Goal: Obtain resource: Obtain resource

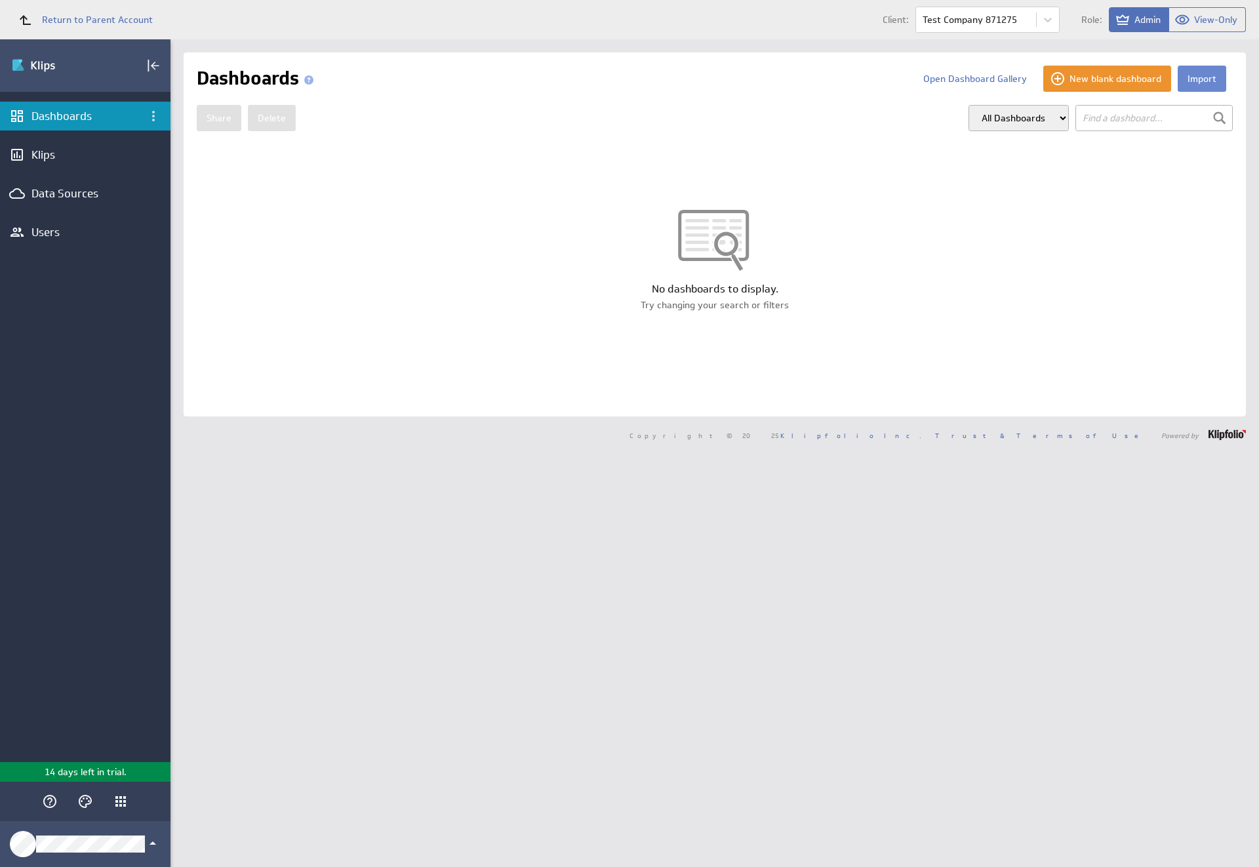
click at [1191, 79] on button "Import" at bounding box center [1202, 79] width 49 height 26
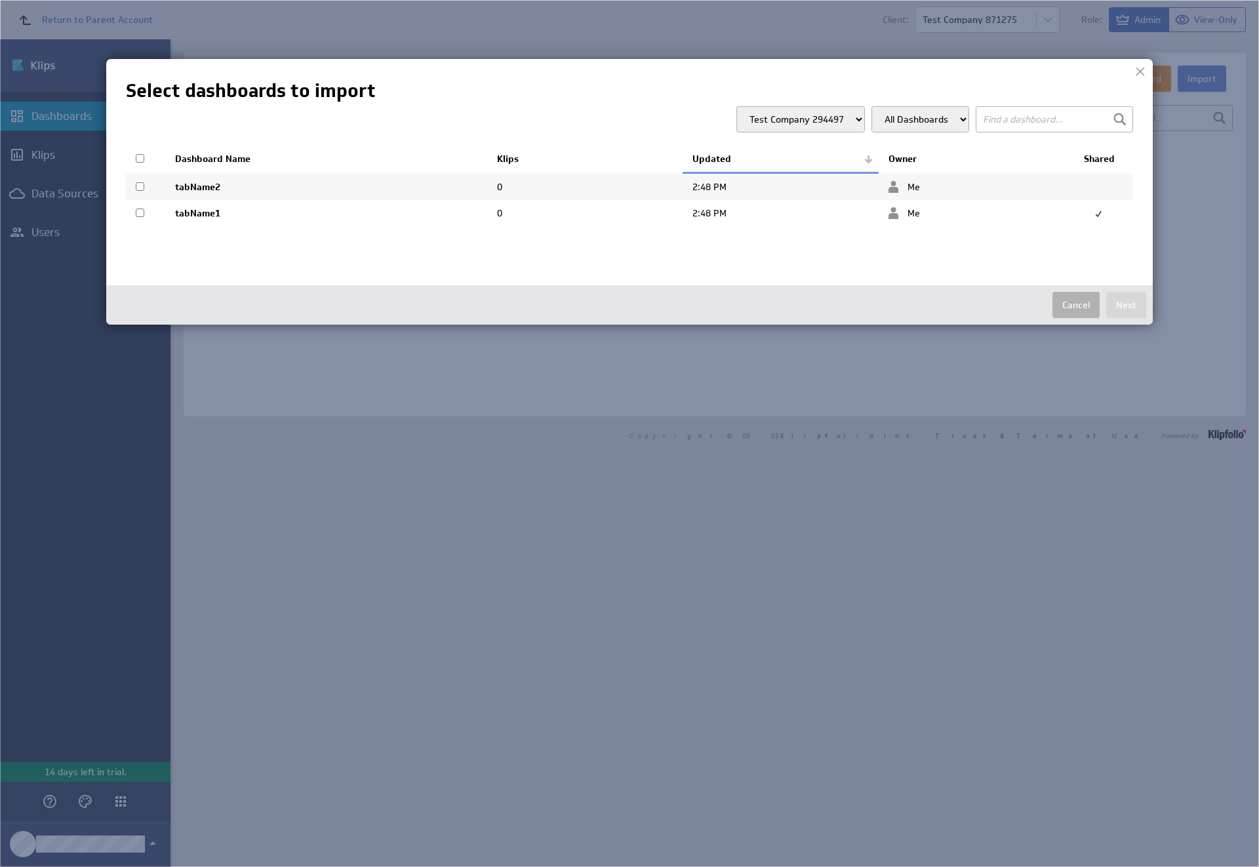
select select "4be26e70e42877e135c1b89907839b8f"
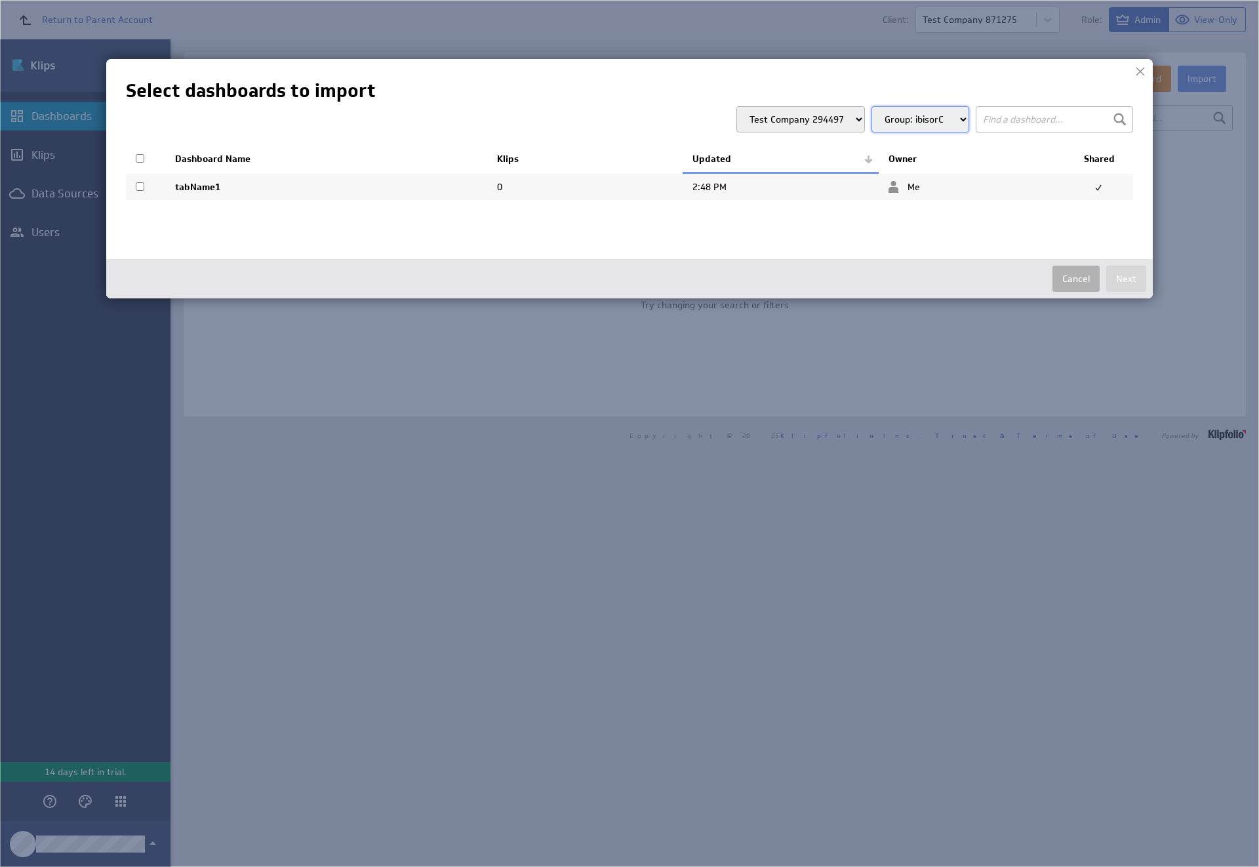
click at [140, 186] on input "checkbox" at bounding box center [140, 186] width 9 height 9
checkbox input "true"
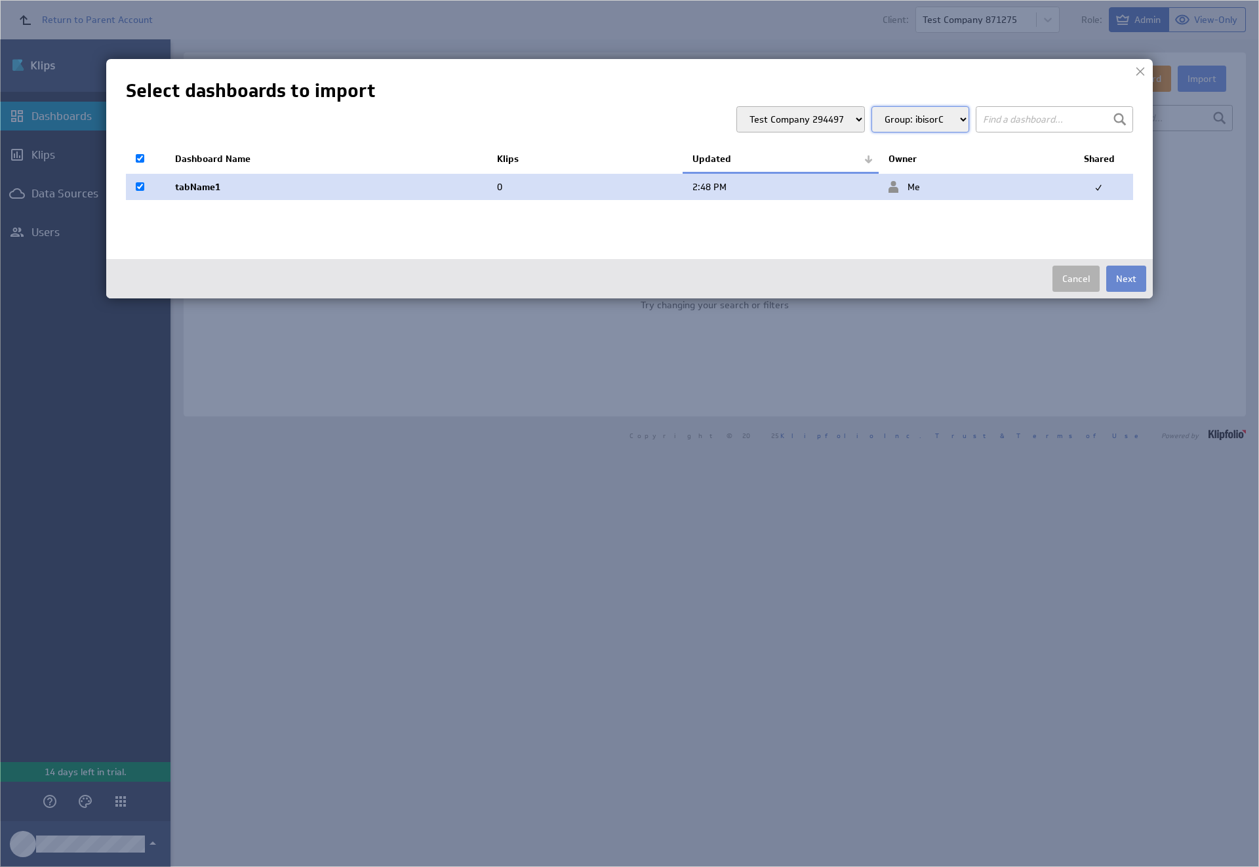
click at [1126, 279] on button "Next" at bounding box center [1126, 279] width 40 height 26
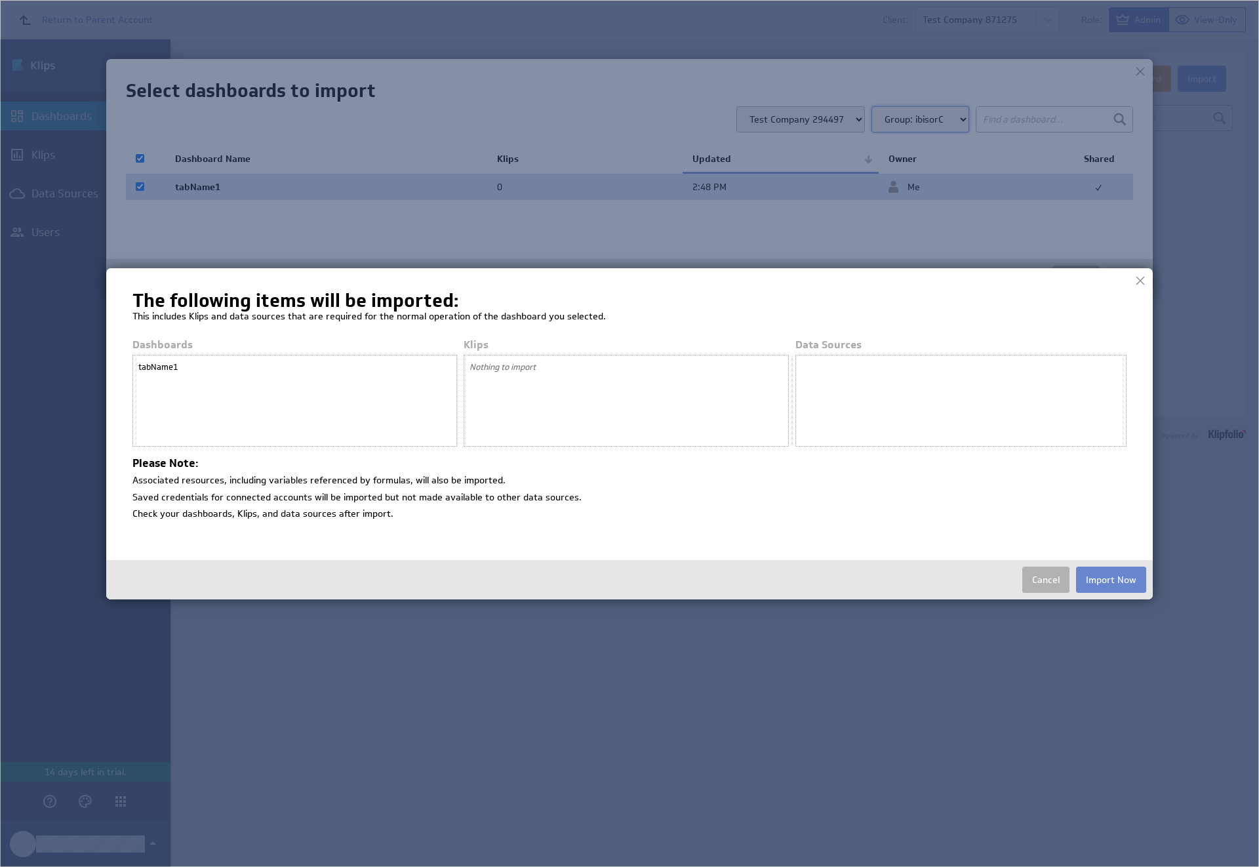
click at [1111, 579] on button "Import Now" at bounding box center [1111, 580] width 70 height 26
